Goal: Navigation & Orientation: Find specific page/section

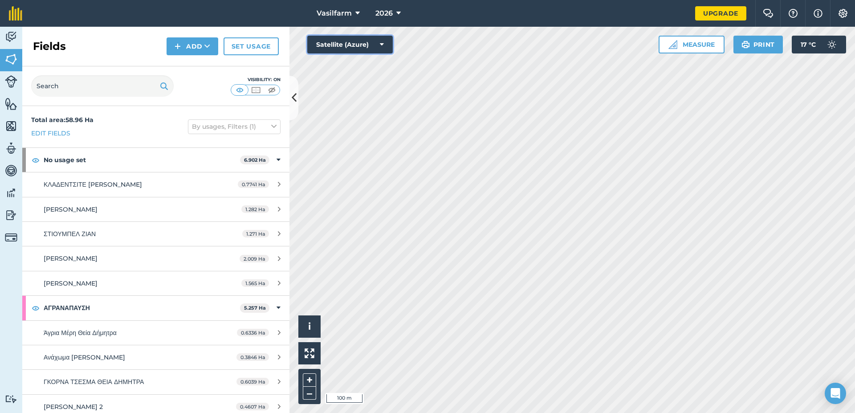
click at [383, 43] on icon at bounding box center [382, 44] width 4 height 9
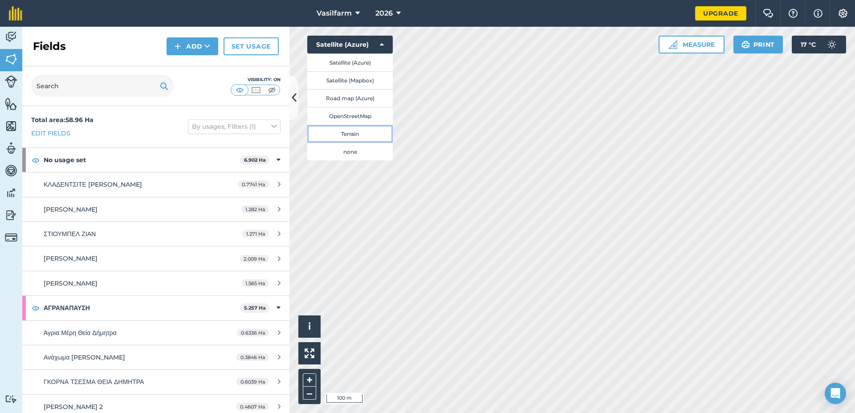
click at [355, 131] on button "Terrain" at bounding box center [350, 134] width 86 height 18
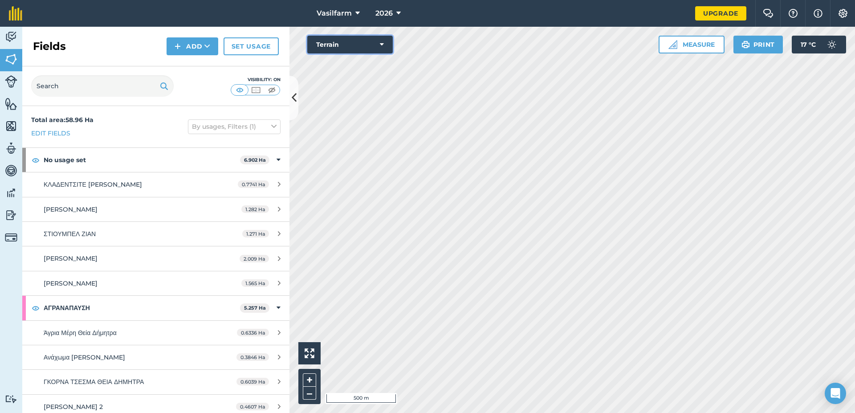
click at [382, 46] on icon at bounding box center [382, 44] width 4 height 9
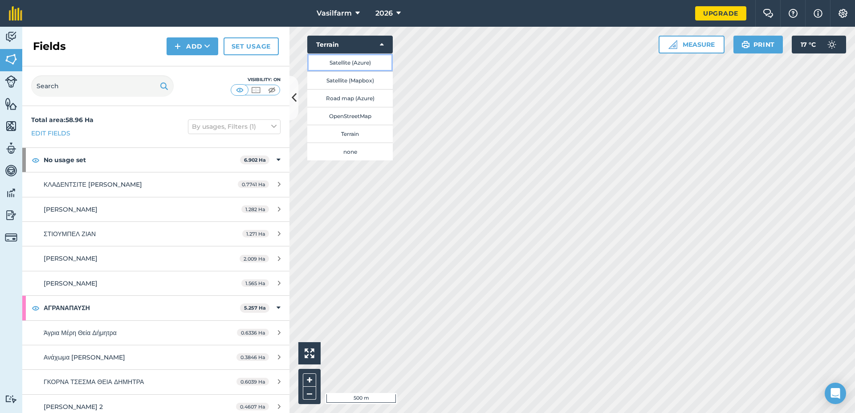
click at [355, 61] on button "Satellite (Azure)" at bounding box center [350, 62] width 86 height 18
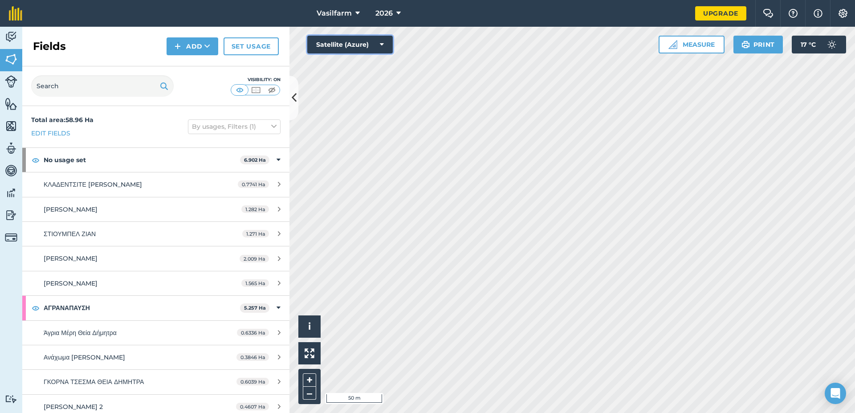
click at [370, 45] on button "Satellite (Azure)" at bounding box center [350, 45] width 86 height 18
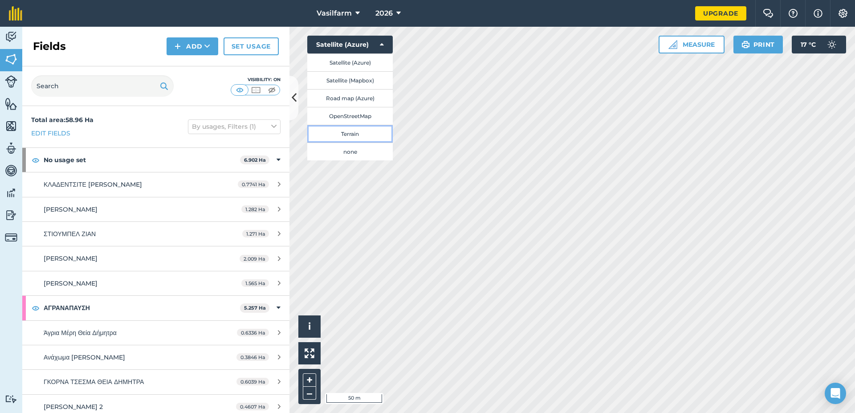
click at [357, 129] on button "Terrain" at bounding box center [350, 134] width 86 height 18
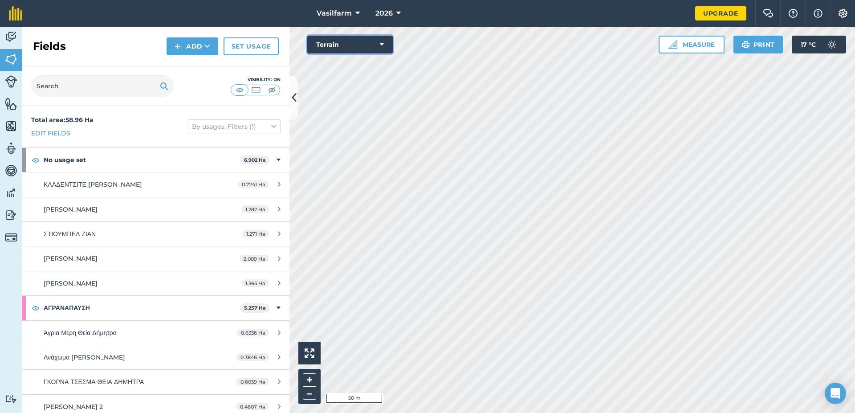
click at [377, 40] on button "Terrain" at bounding box center [350, 45] width 86 height 18
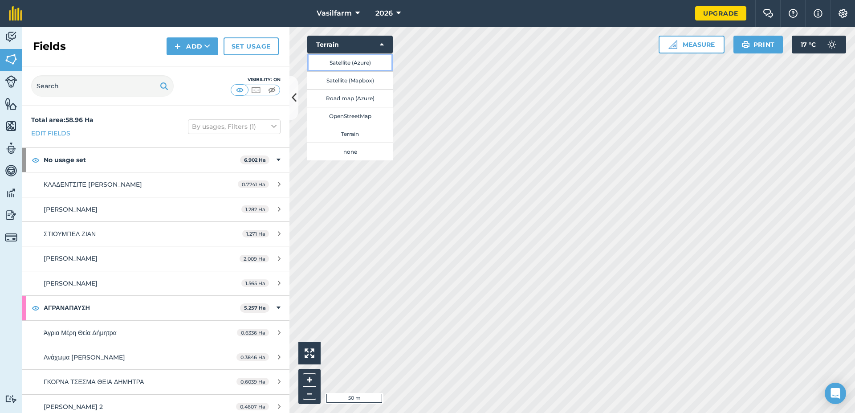
click at [347, 59] on button "Satellite (Azure)" at bounding box center [350, 62] width 86 height 18
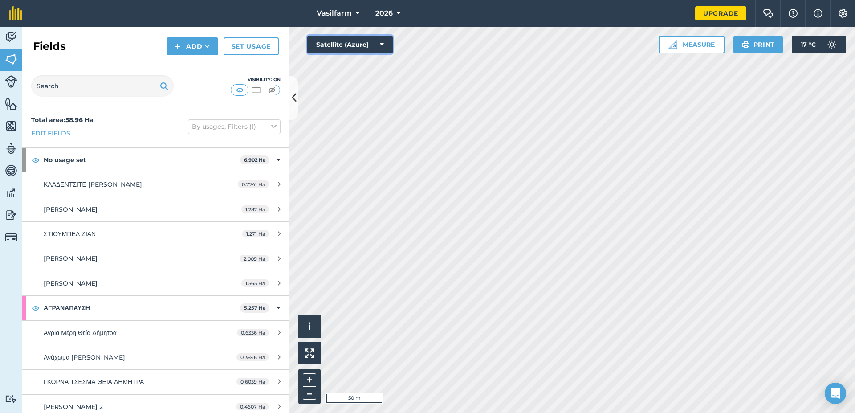
click at [376, 42] on button "Satellite (Azure)" at bounding box center [350, 45] width 86 height 18
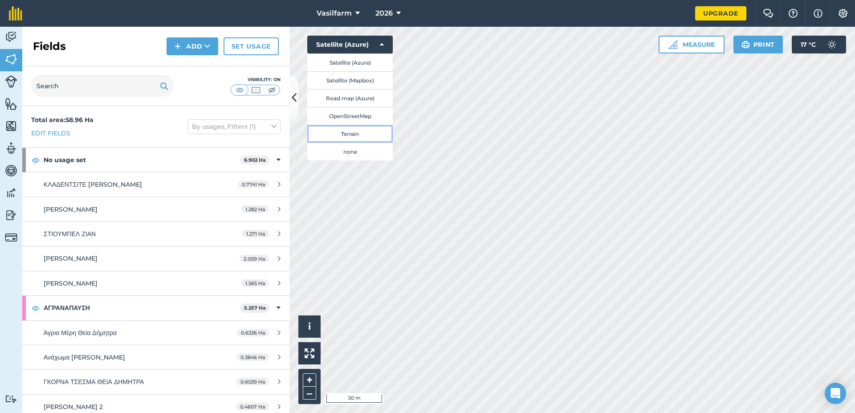
click at [359, 132] on button "Terrain" at bounding box center [350, 134] width 86 height 18
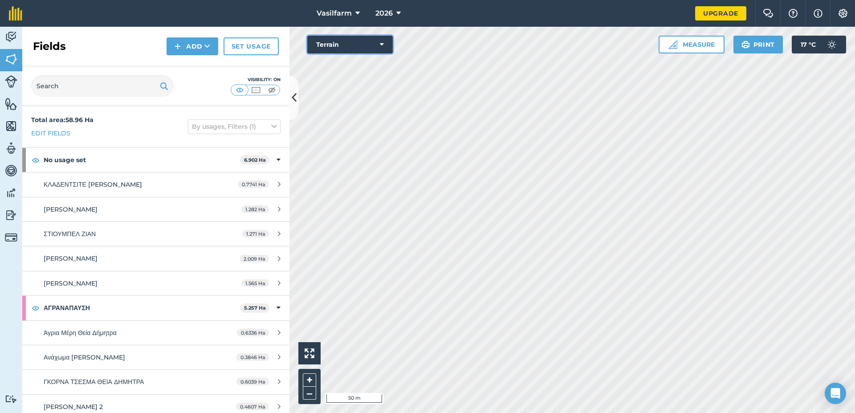
click at [381, 45] on icon at bounding box center [382, 44] width 4 height 9
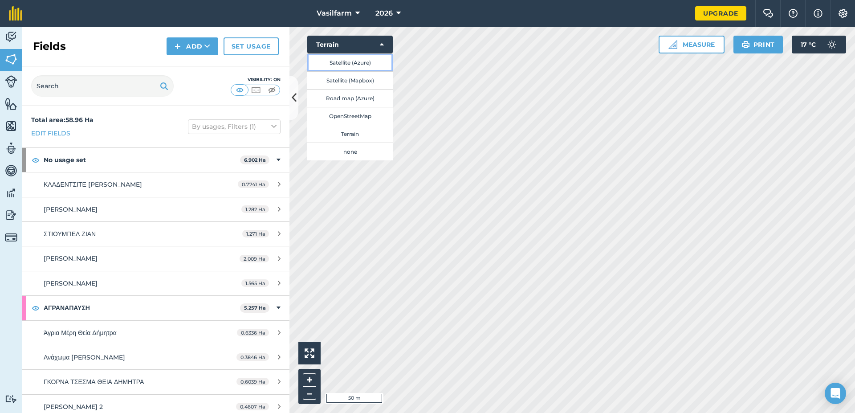
click at [353, 63] on button "Satellite (Azure)" at bounding box center [350, 62] width 86 height 18
